Goal: Find specific page/section: Find specific page/section

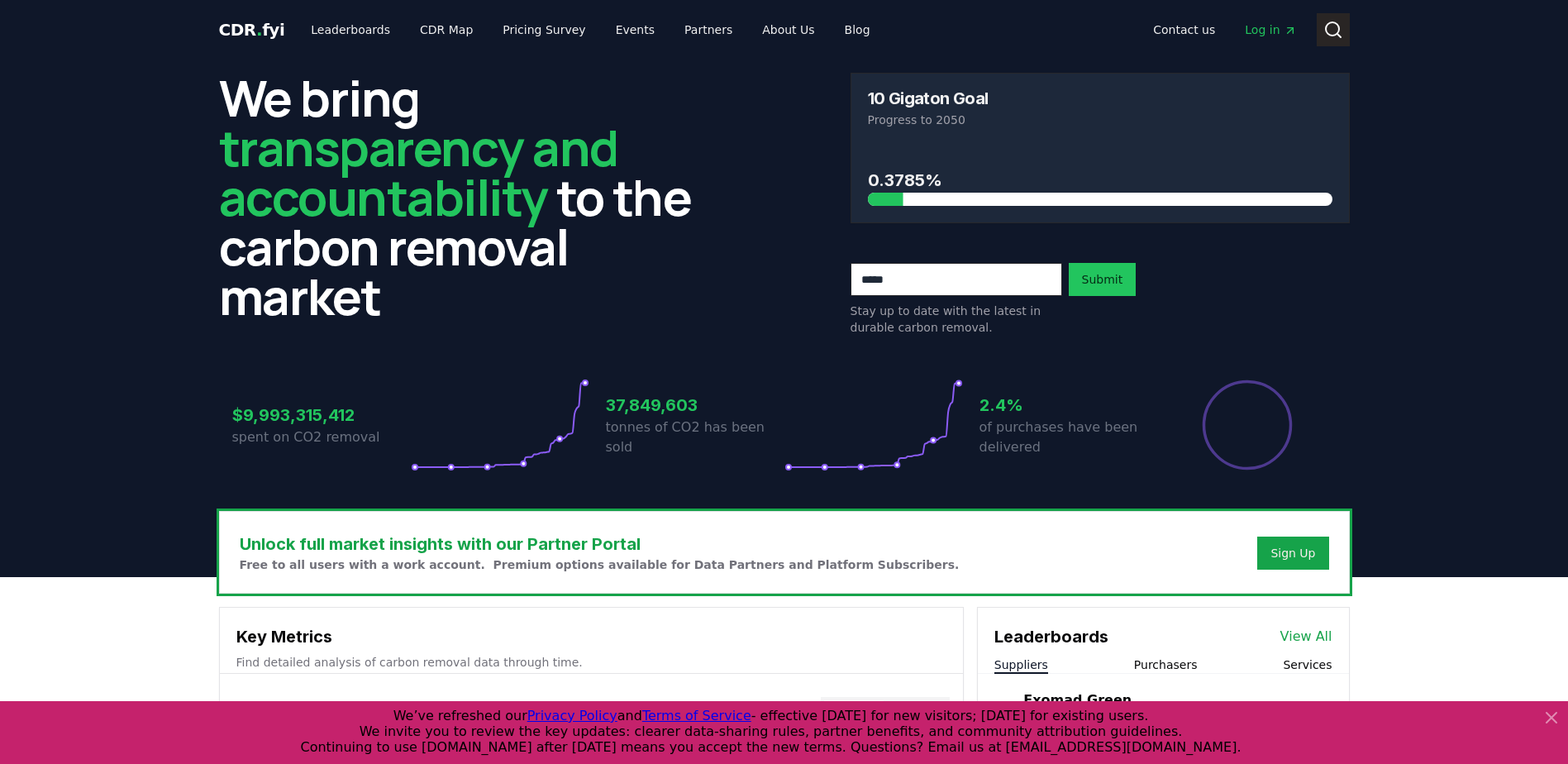
click at [1346, 32] on button "Search" at bounding box center [1333, 30] width 33 height 33
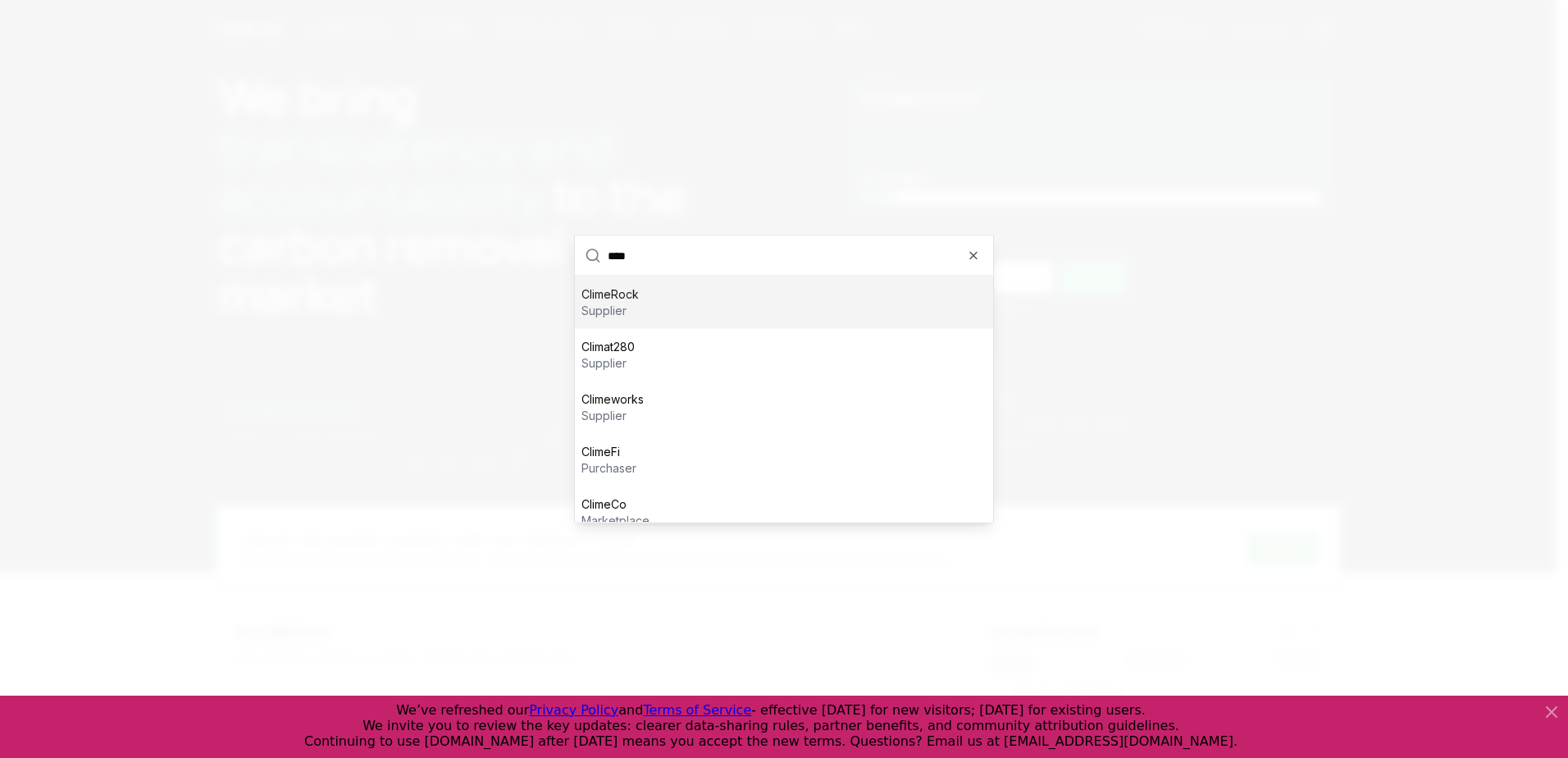
type input "*****"
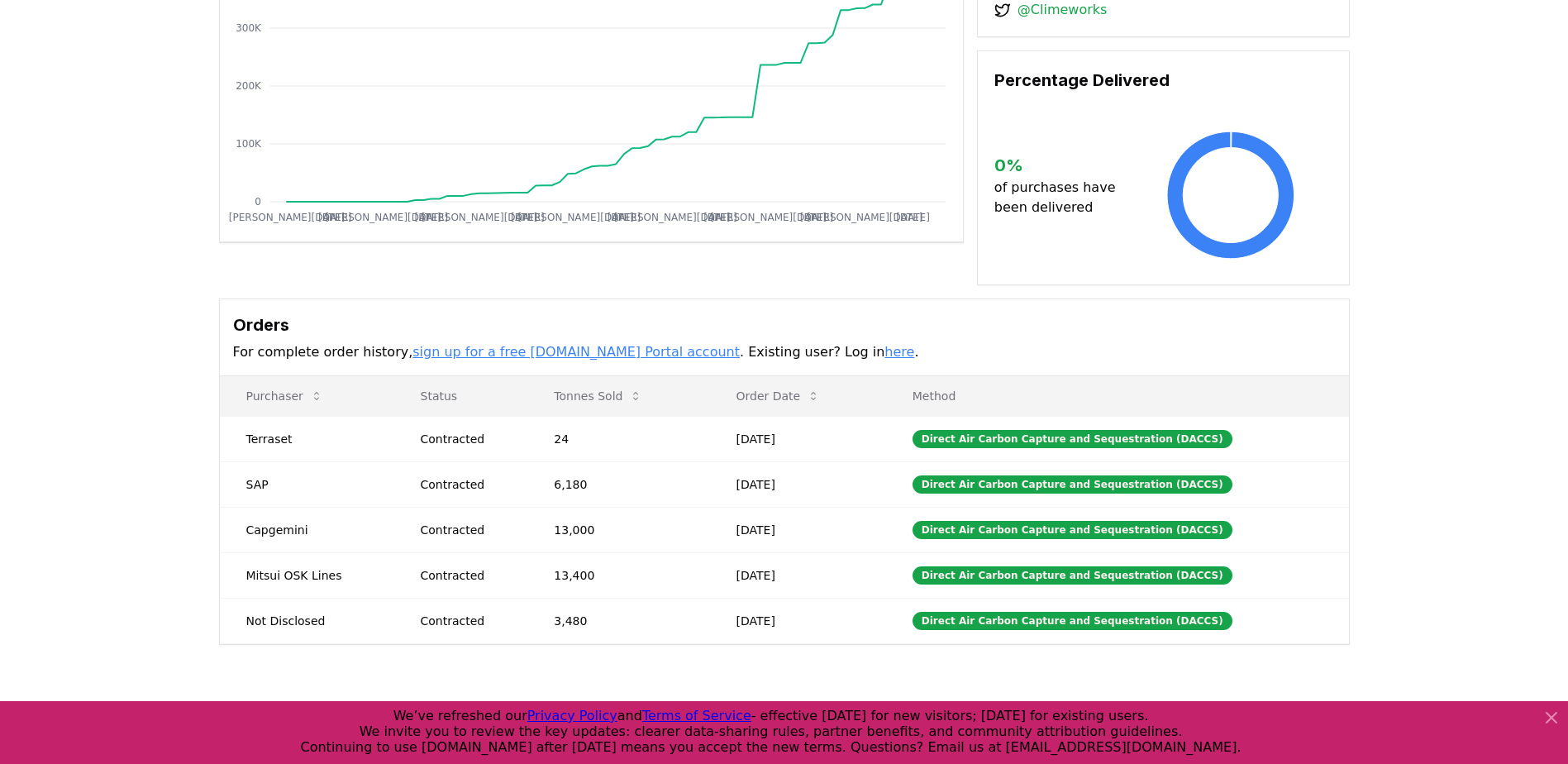
scroll to position [248, 0]
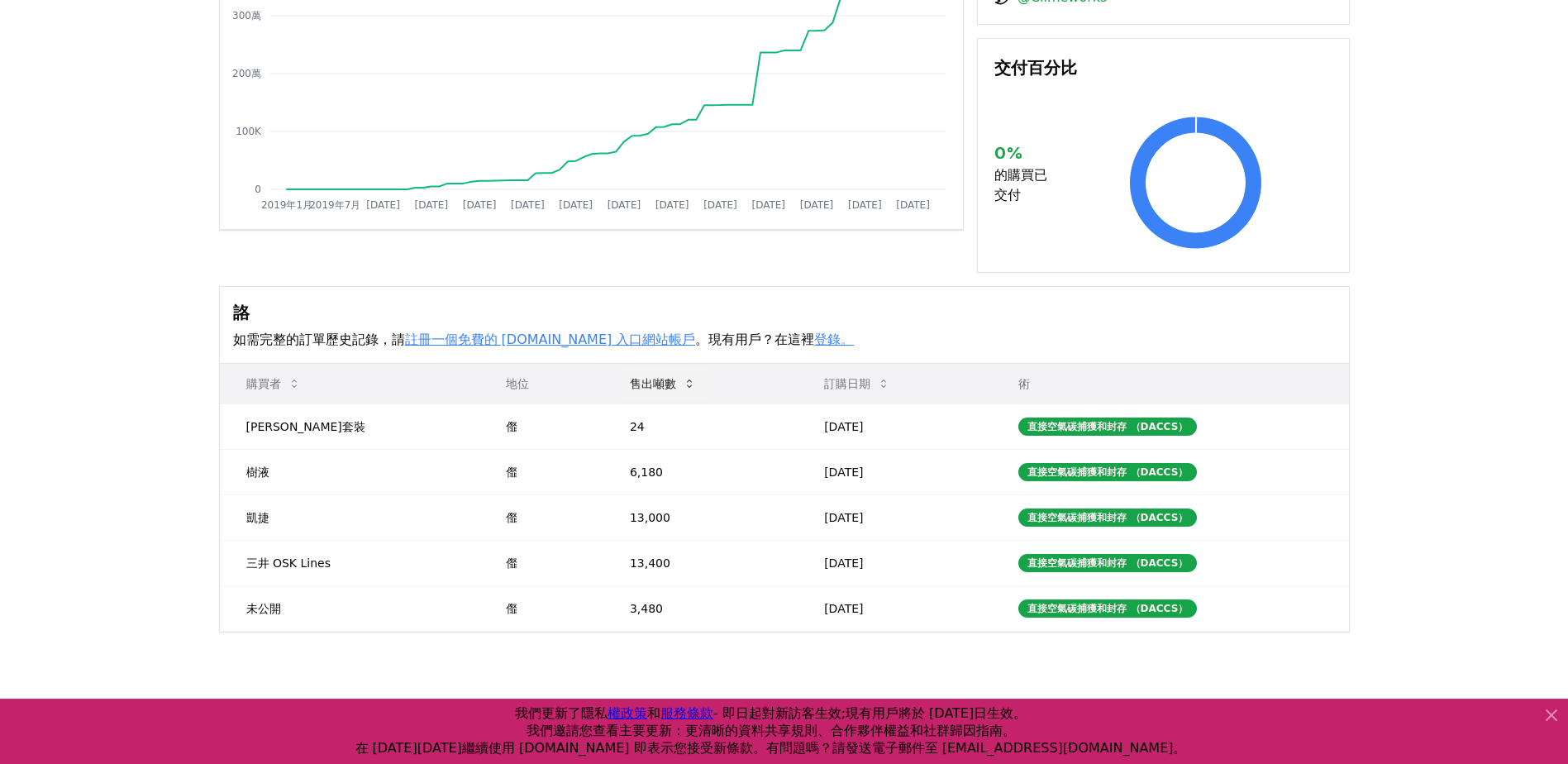
click at [683, 377] on icon at bounding box center [689, 384] width 13 height 13
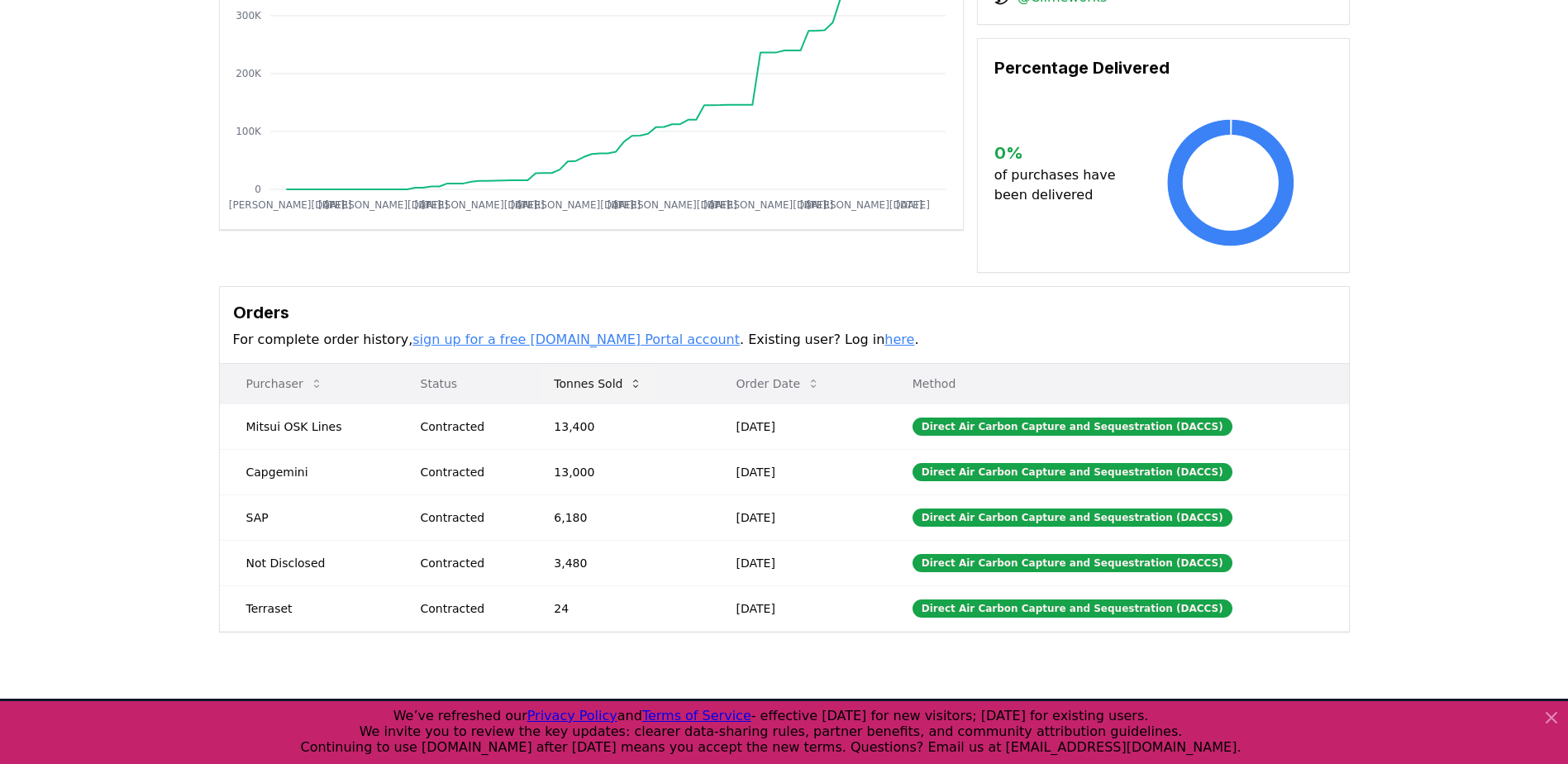
click at [646, 369] on button "Tonnes Sold" at bounding box center [598, 383] width 115 height 33
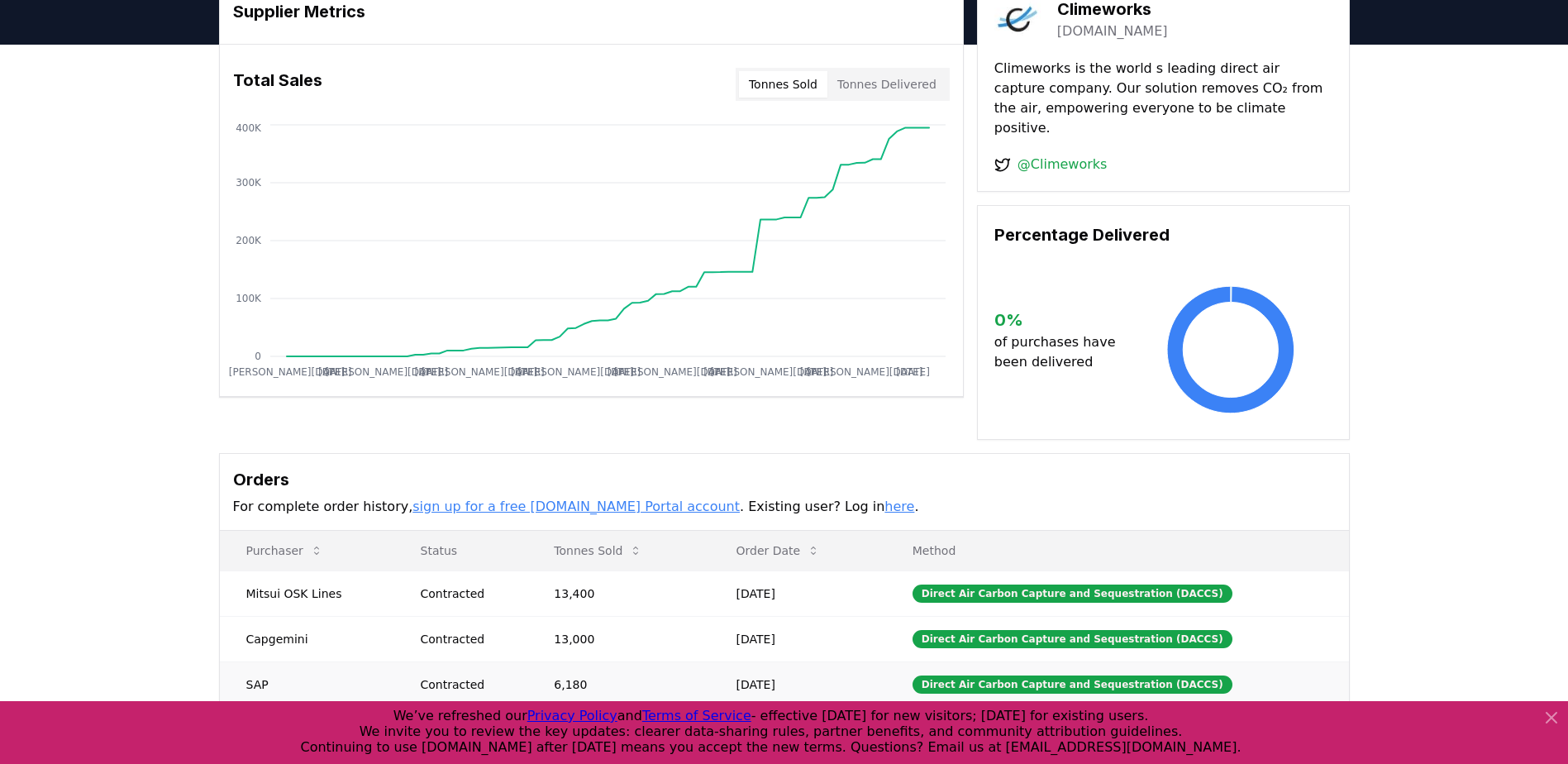
scroll to position [0, 0]
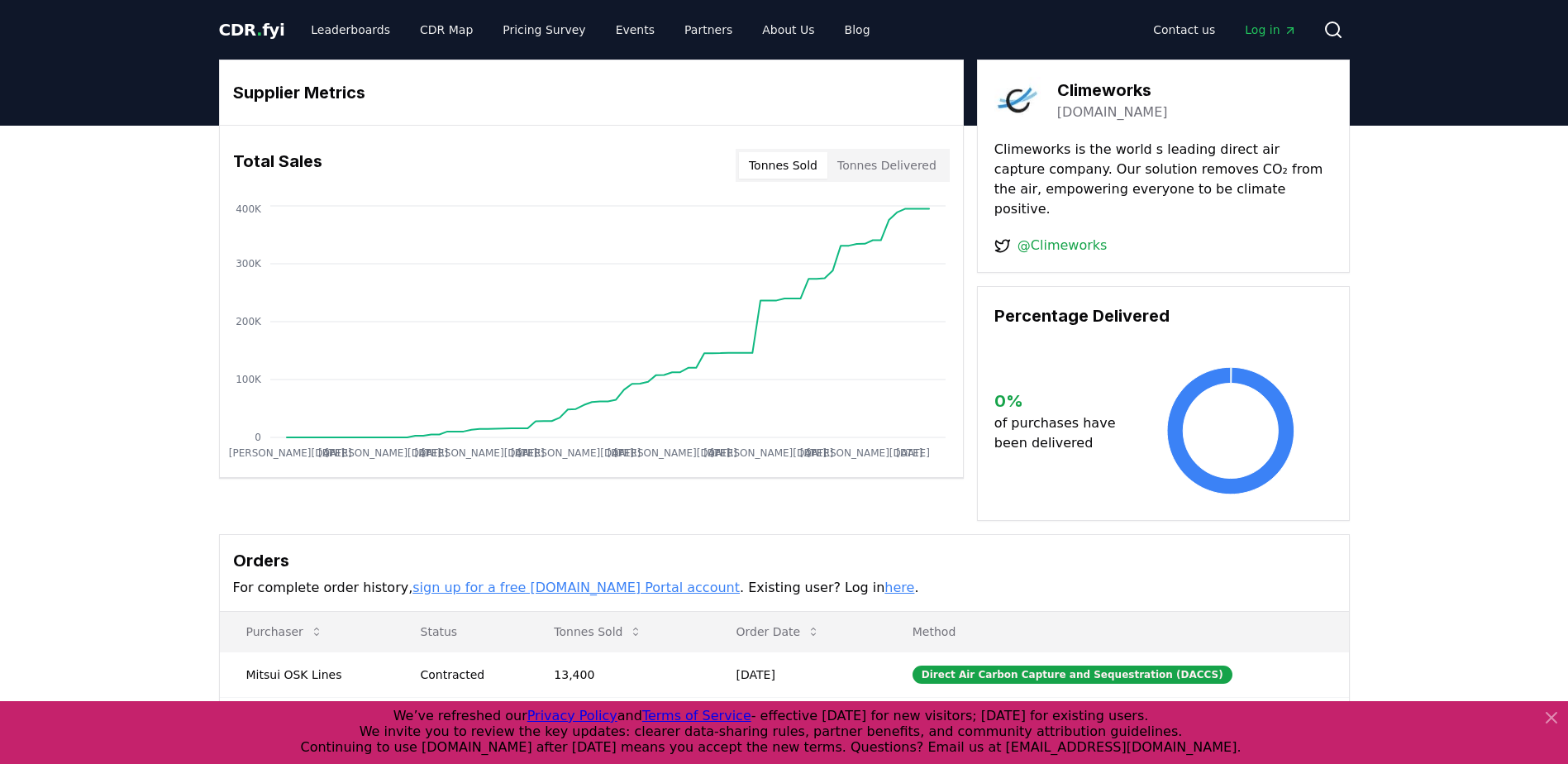
click at [897, 166] on button "Tonnes Delivered" at bounding box center [887, 165] width 119 height 27
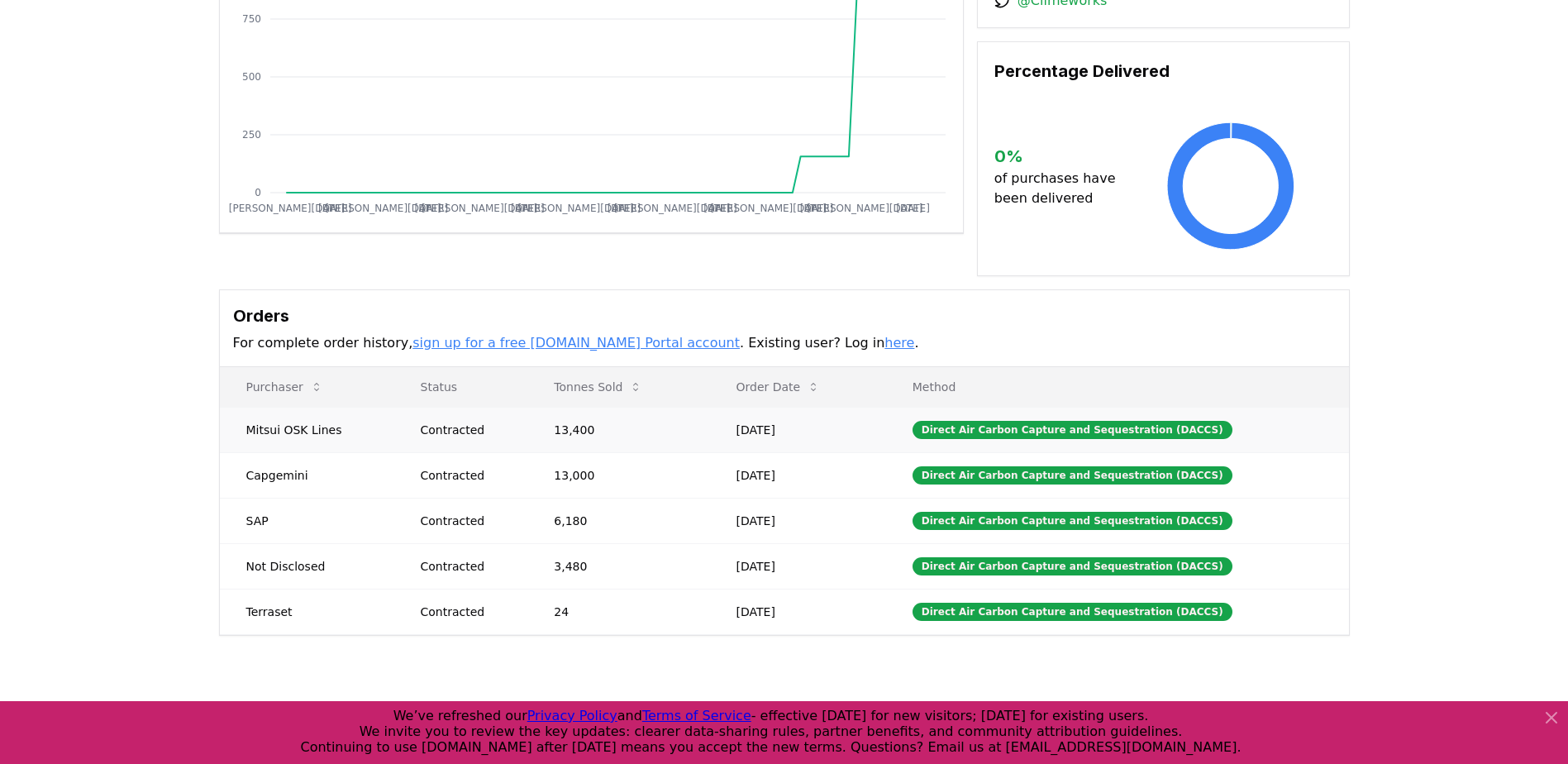
scroll to position [248, 0]
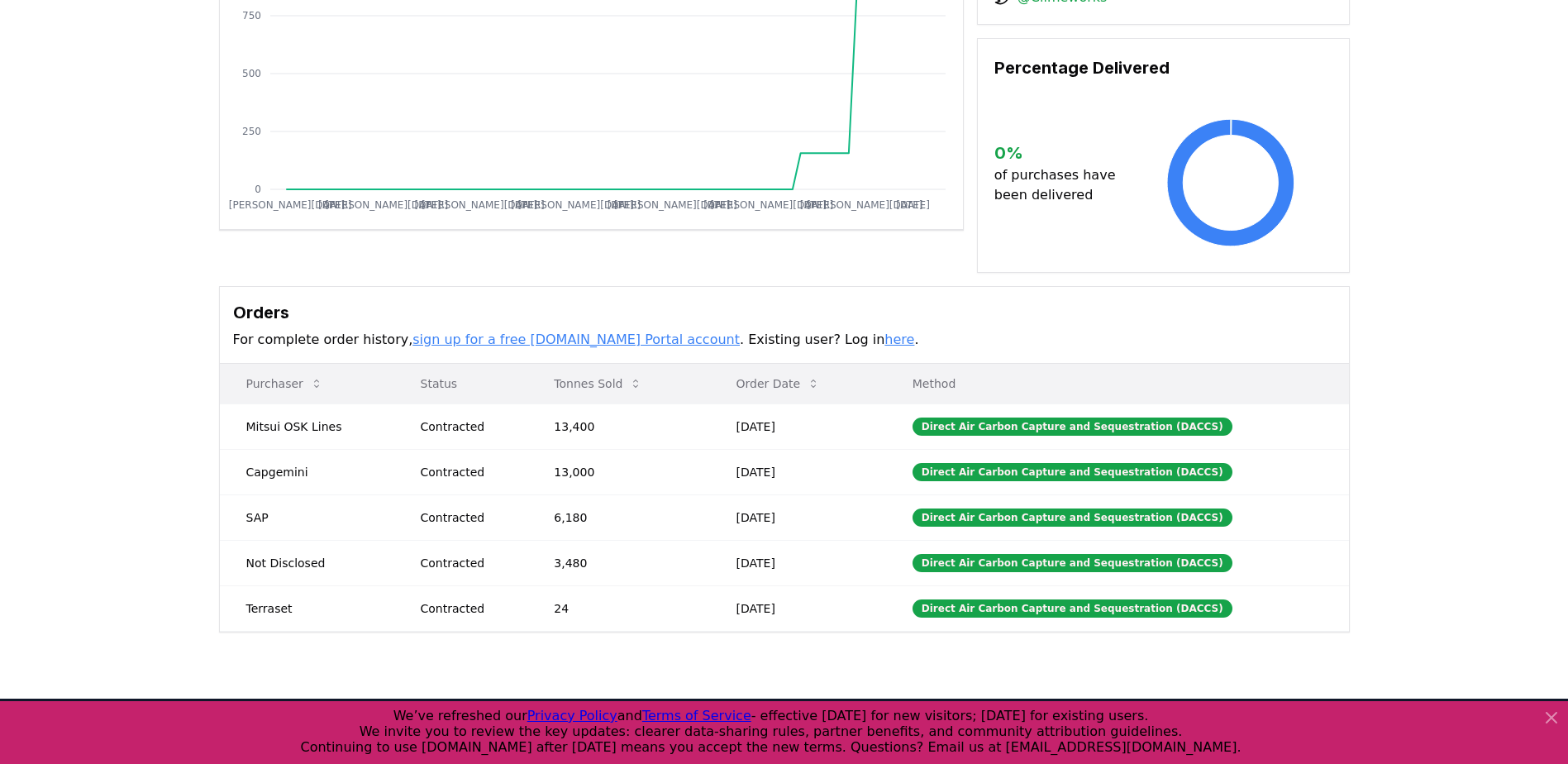
click at [447, 375] on p "Status" at bounding box center [461, 383] width 108 height 16
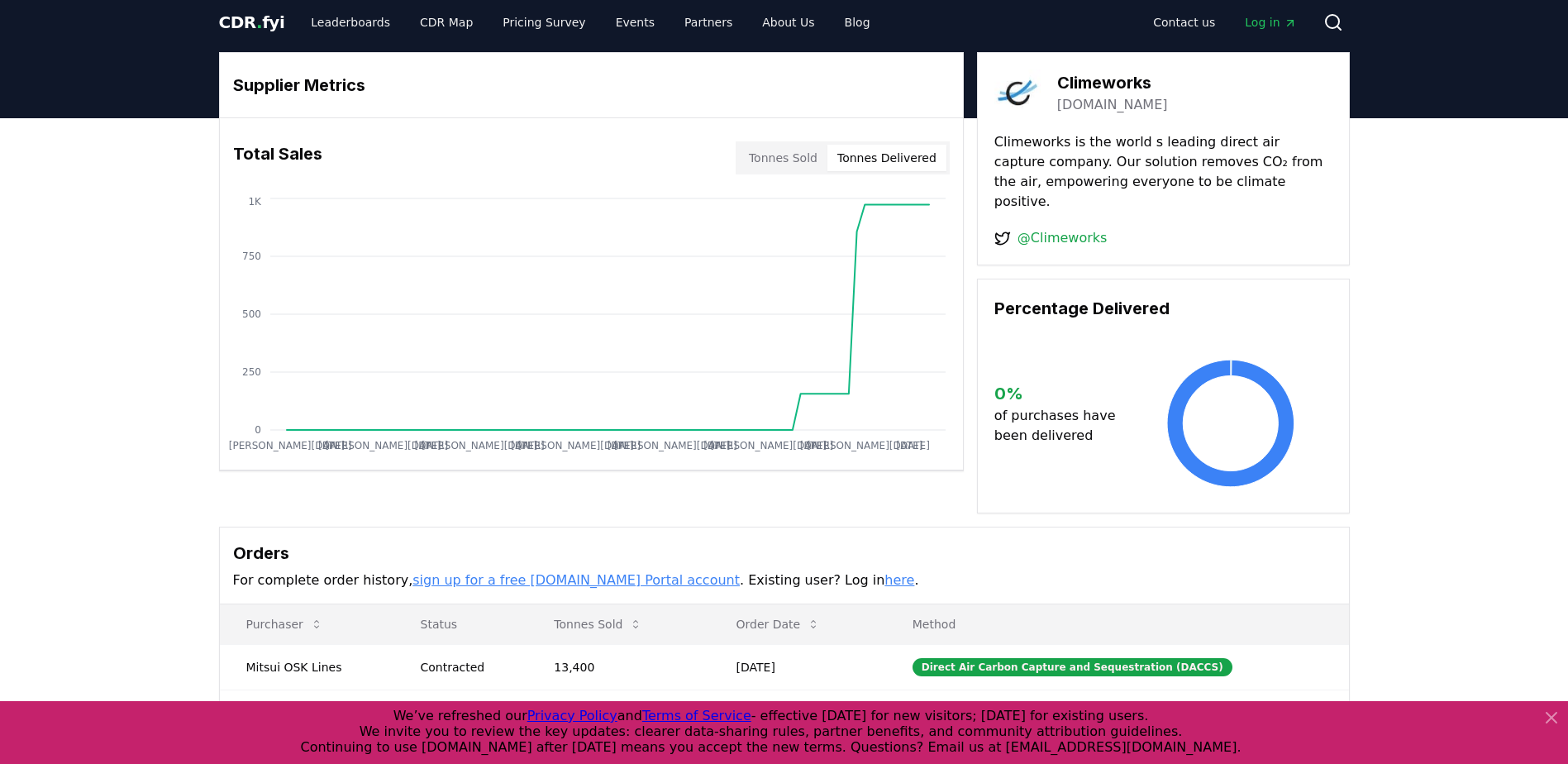
scroll to position [0, 0]
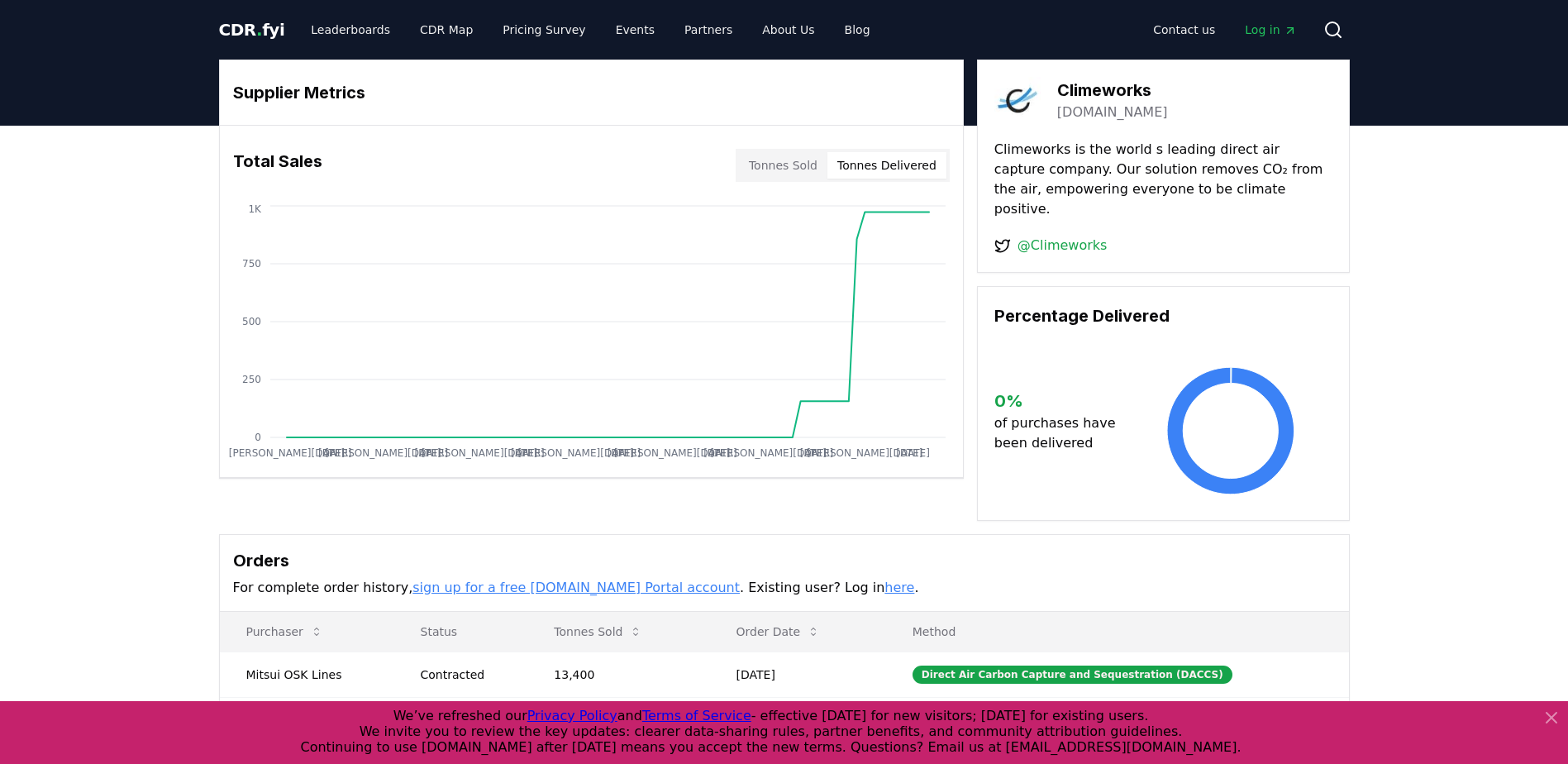
click at [810, 166] on button "Tonnes Sold" at bounding box center [783, 165] width 89 height 27
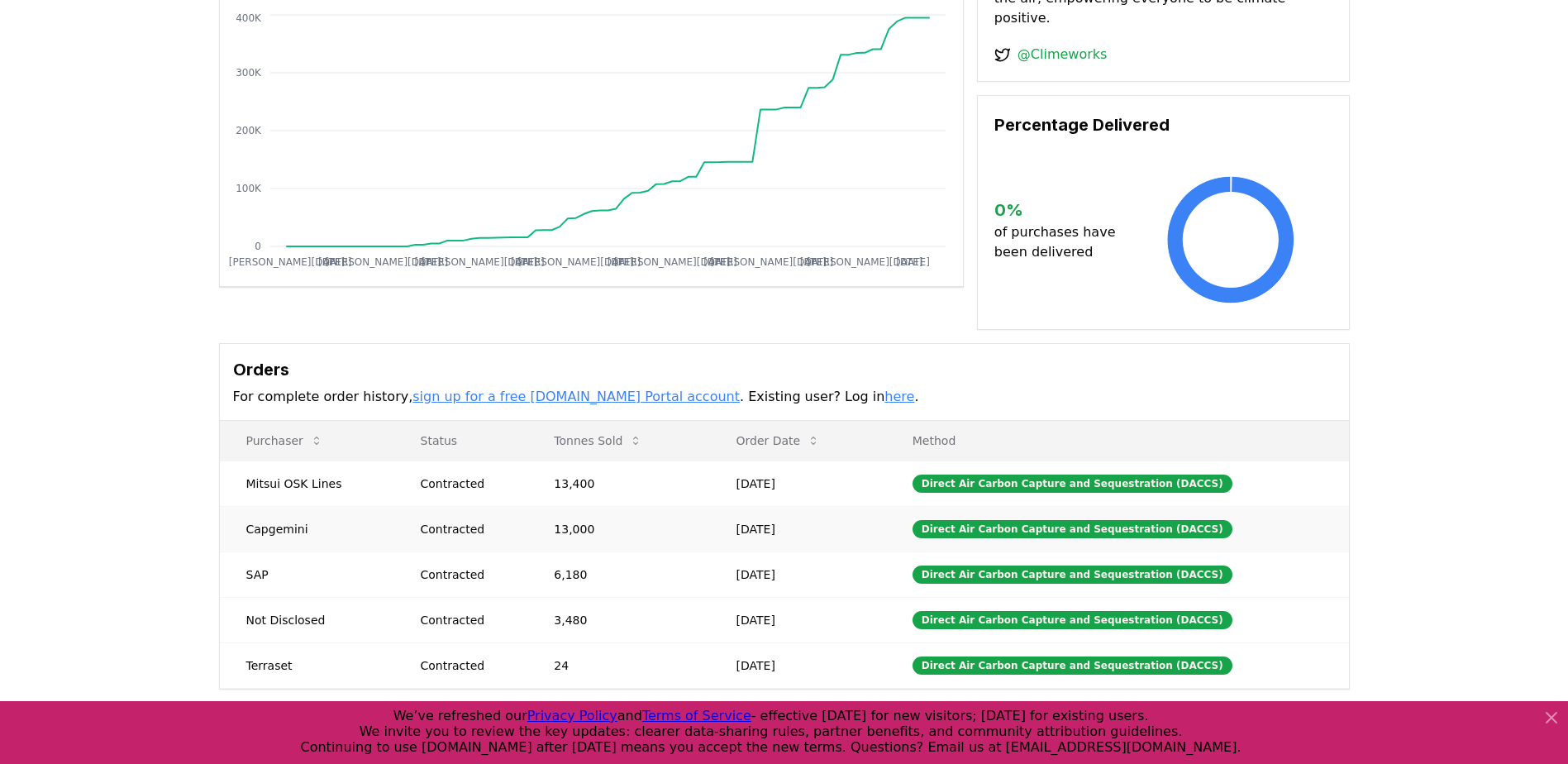
scroll to position [248, 0]
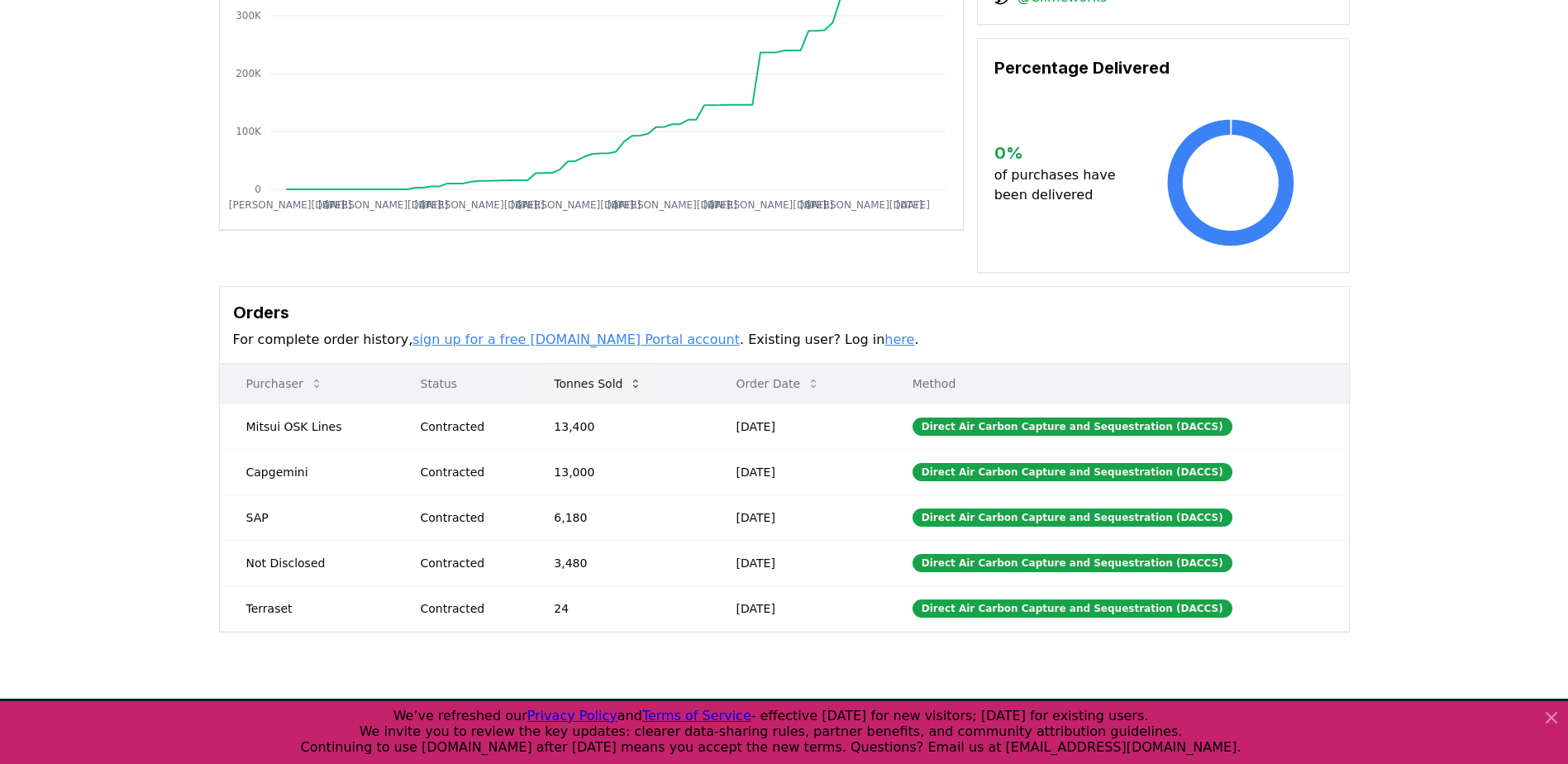
click at [636, 377] on icon at bounding box center [636, 384] width 13 height 13
drag, startPoint x: 362, startPoint y: 410, endPoint x: 244, endPoint y: 410, distance: 118.0
click at [244, 410] on td "Mitsui OSK Lines" at bounding box center [307, 426] width 175 height 46
copy td "Mitsui OSK Lines"
